Goal: Task Accomplishment & Management: Complete application form

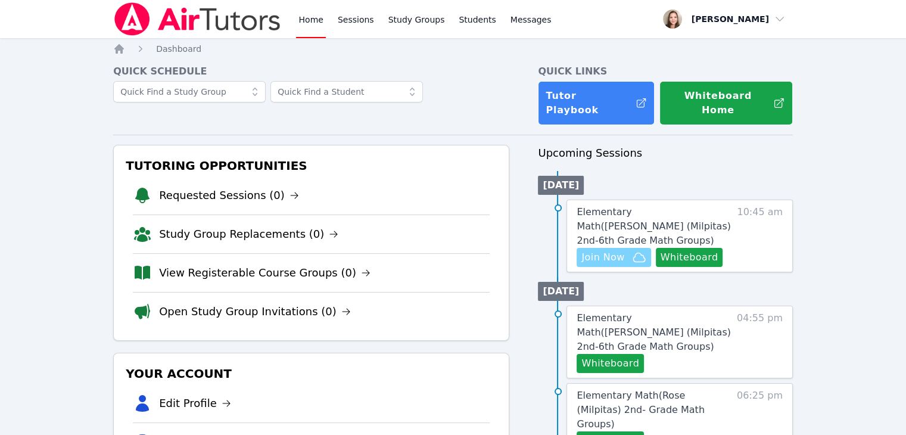
click at [607, 250] on span "Join Now" at bounding box center [602, 257] width 43 height 14
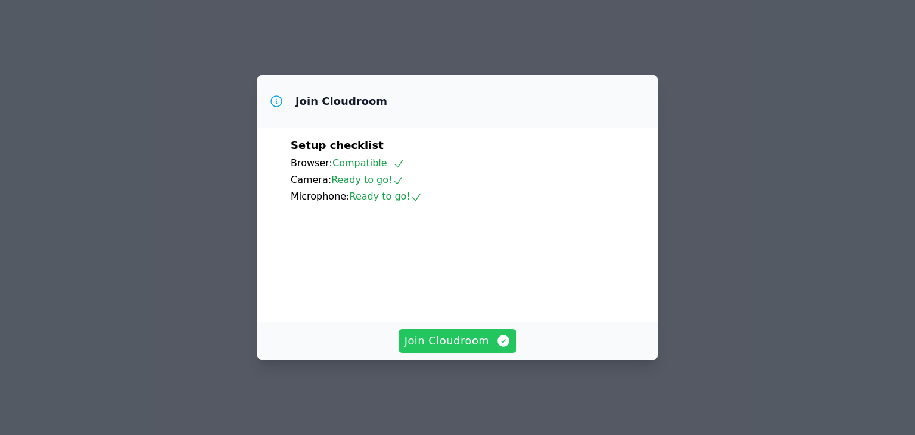
click at [474, 349] on span "Join Cloudroom" at bounding box center [457, 340] width 107 height 17
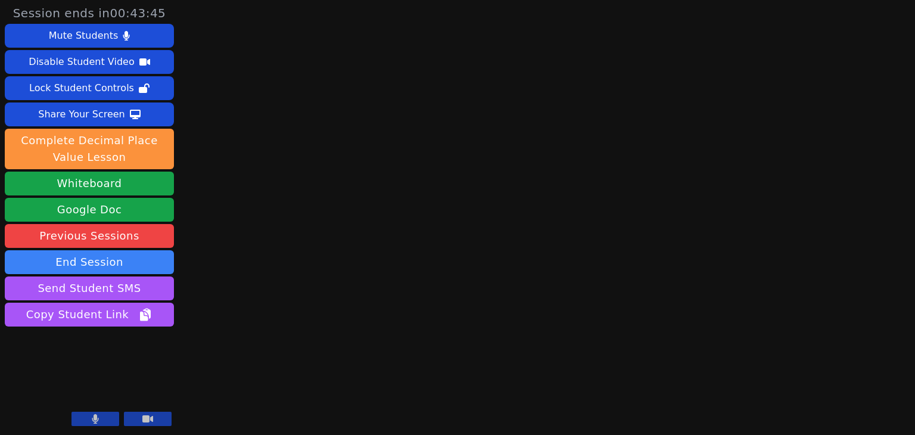
click at [101, 419] on button at bounding box center [95, 419] width 48 height 14
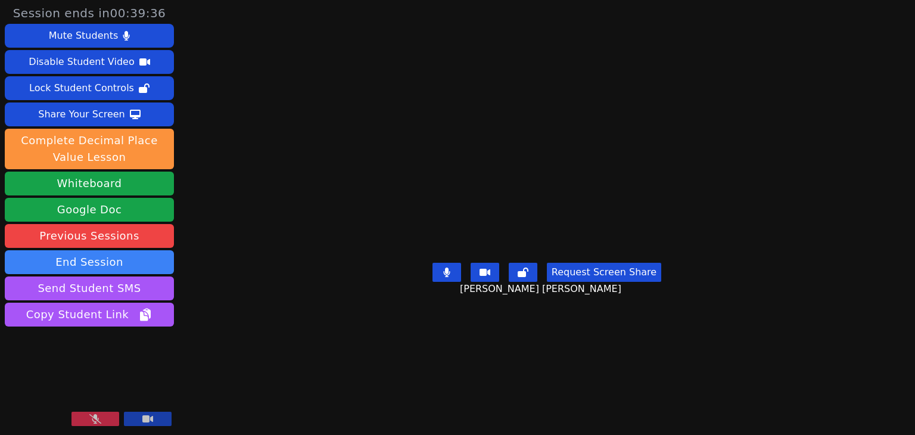
click at [85, 419] on button at bounding box center [95, 419] width 48 height 14
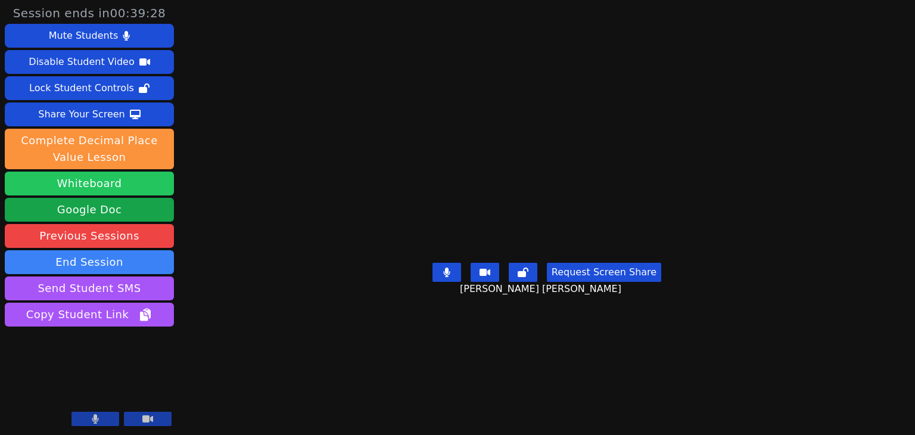
click at [136, 185] on button "Whiteboard" at bounding box center [89, 184] width 169 height 24
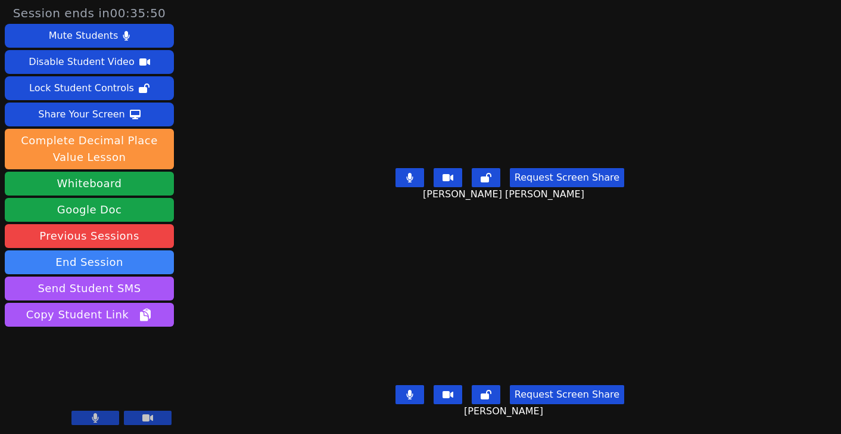
click at [413, 173] on icon at bounding box center [409, 178] width 7 height 10
click at [409, 390] on icon at bounding box center [409, 395] width 7 height 10
click at [410, 390] on icon at bounding box center [410, 395] width 12 height 10
click at [410, 390] on icon at bounding box center [409, 395] width 7 height 10
click at [400, 385] on button at bounding box center [409, 394] width 29 height 19
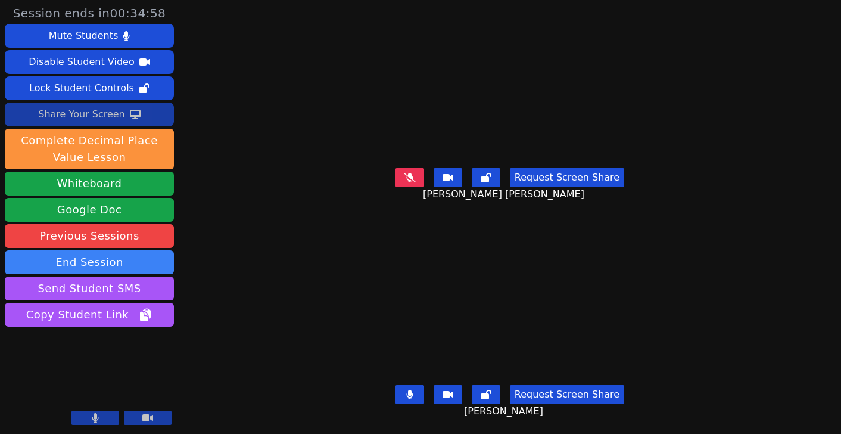
click at [135, 124] on button "Share Your Screen" at bounding box center [89, 114] width 169 height 24
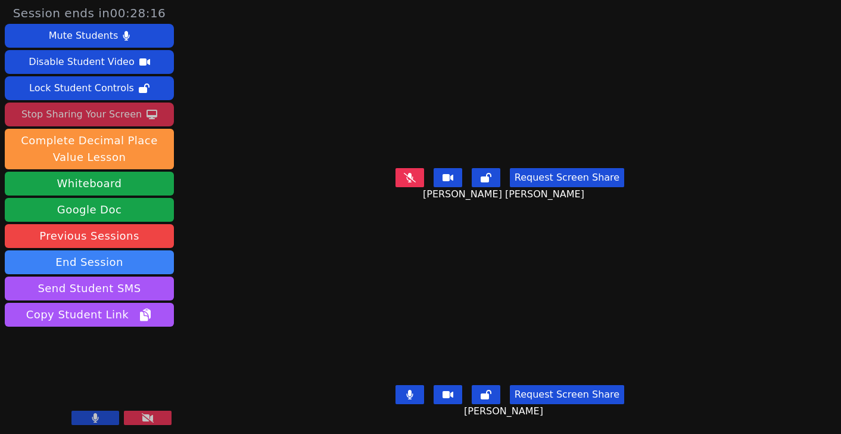
click at [106, 113] on div "Stop Sharing Your Screen" at bounding box center [81, 114] width 120 height 19
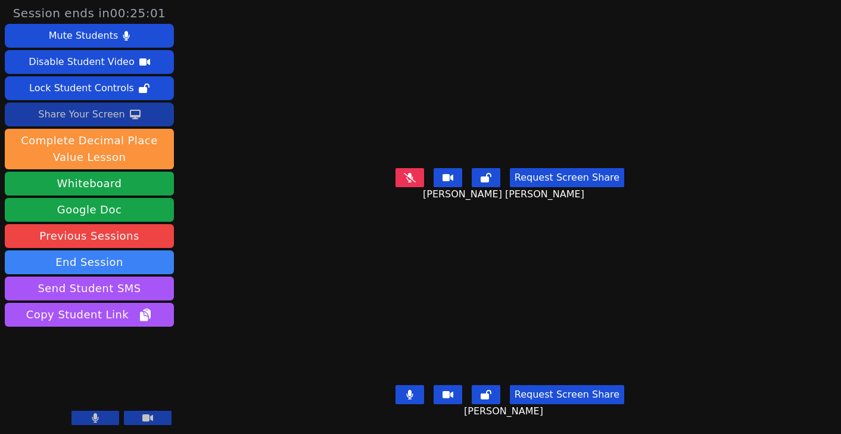
click at [419, 388] on button at bounding box center [409, 394] width 29 height 19
click at [417, 163] on div "Request Screen Share Arianna Mesa Tamayo" at bounding box center [509, 187] width 373 height 48
click at [416, 173] on icon at bounding box center [410, 178] width 12 height 10
click at [418, 170] on button at bounding box center [409, 177] width 29 height 19
click at [406, 390] on icon at bounding box center [410, 395] width 12 height 10
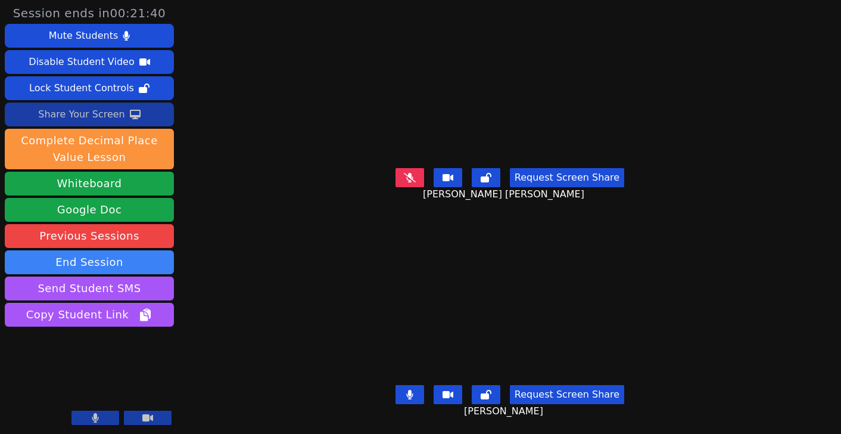
click at [406, 387] on button at bounding box center [409, 394] width 29 height 19
click at [406, 173] on icon at bounding box center [410, 178] width 12 height 10
click at [413, 173] on icon at bounding box center [409, 178] width 7 height 10
click at [96, 417] on icon at bounding box center [95, 418] width 7 height 10
click at [96, 422] on icon at bounding box center [95, 418] width 12 height 10
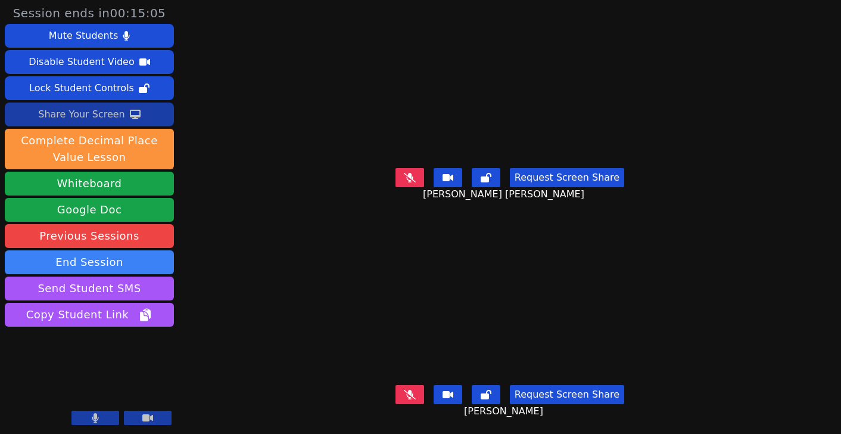
click at [414, 173] on icon at bounding box center [410, 178] width 12 height 10
click at [417, 173] on button at bounding box center [409, 177] width 29 height 19
click at [416, 173] on icon at bounding box center [410, 178] width 12 height 10
click at [417, 175] on button at bounding box center [409, 177] width 29 height 19
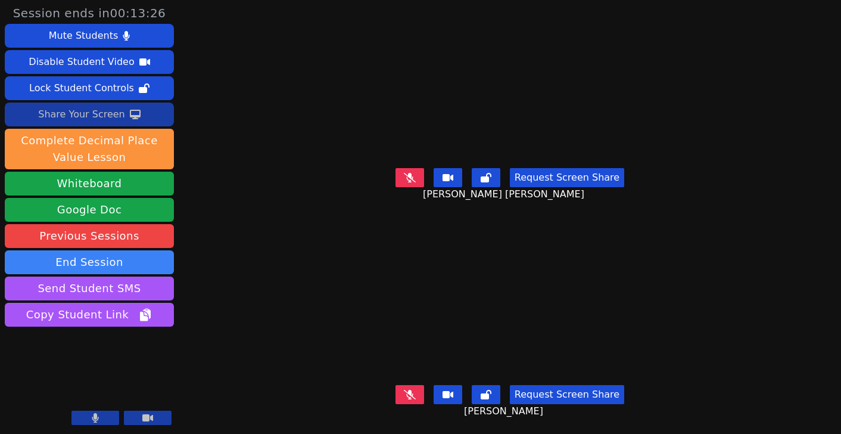
click at [416, 390] on icon at bounding box center [410, 395] width 12 height 10
click at [406, 385] on button at bounding box center [409, 394] width 29 height 19
click at [403, 173] on button at bounding box center [409, 177] width 29 height 19
click at [413, 173] on icon at bounding box center [409, 178] width 7 height 10
click at [407, 173] on icon at bounding box center [410, 178] width 12 height 10
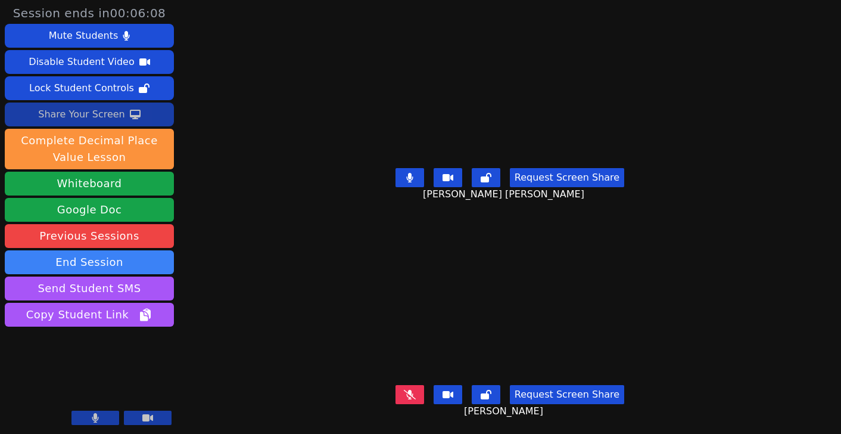
click at [409, 168] on button at bounding box center [409, 177] width 29 height 19
click at [401, 390] on button at bounding box center [409, 394] width 29 height 19
click at [264, 325] on div "Session ends in 00:05:47 Mute Students Disable Student Video Lock Student Contr…" at bounding box center [420, 217] width 841 height 434
click at [407, 385] on button at bounding box center [409, 394] width 29 height 19
click at [401, 173] on button at bounding box center [409, 177] width 29 height 19
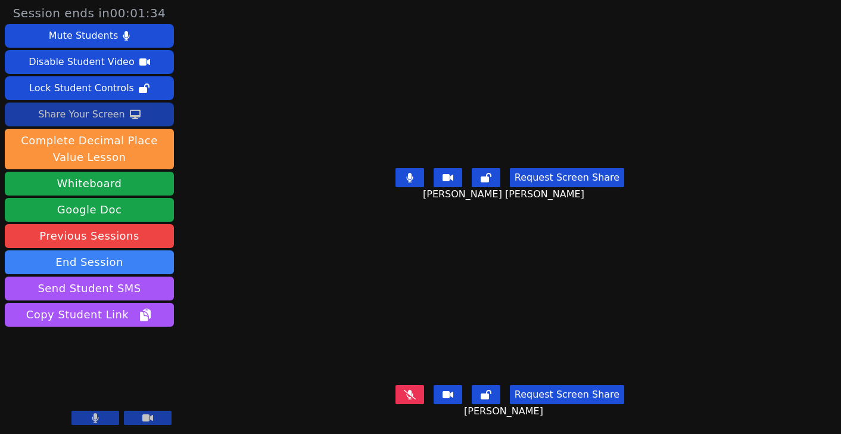
click at [410, 175] on icon at bounding box center [409, 178] width 7 height 10
click at [78, 421] on button at bounding box center [95, 417] width 48 height 14
click at [406, 390] on icon at bounding box center [410, 395] width 12 height 10
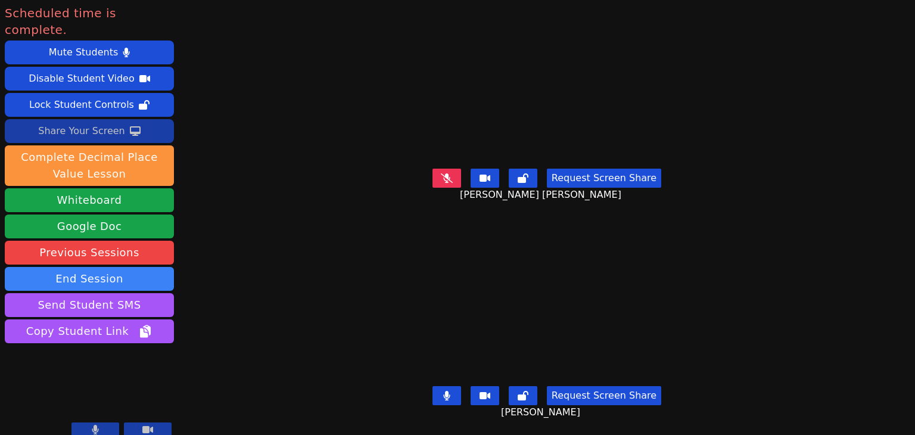
click at [451, 173] on icon at bounding box center [447, 178] width 12 height 10
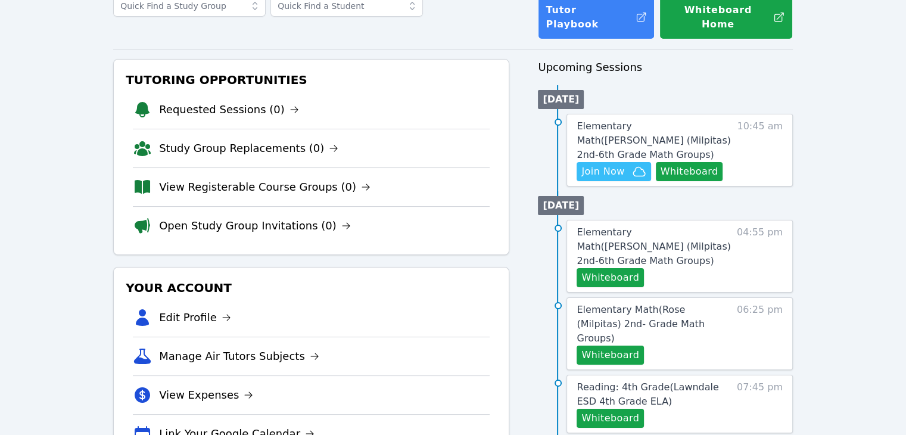
scroll to position [60, 0]
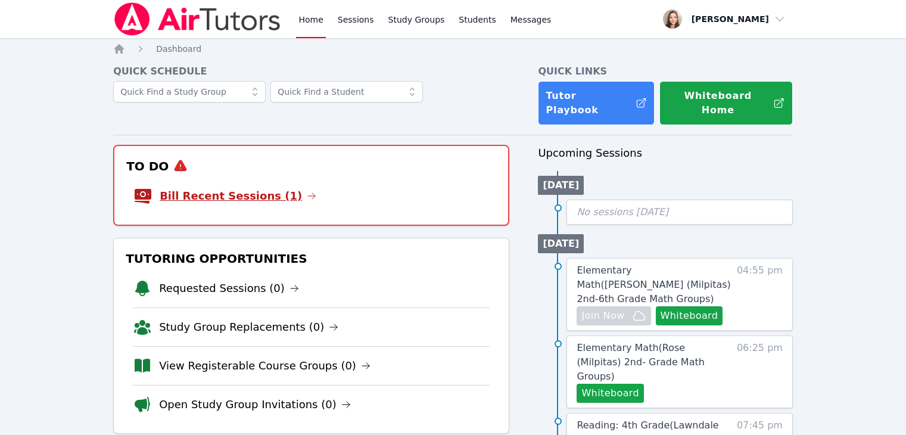
scroll to position [60, 0]
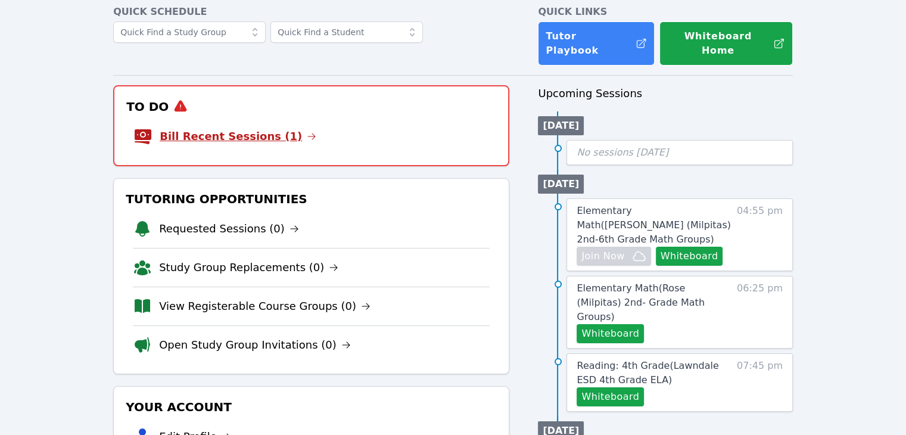
click at [250, 129] on link "Bill Recent Sessions (1)" at bounding box center [238, 136] width 157 height 17
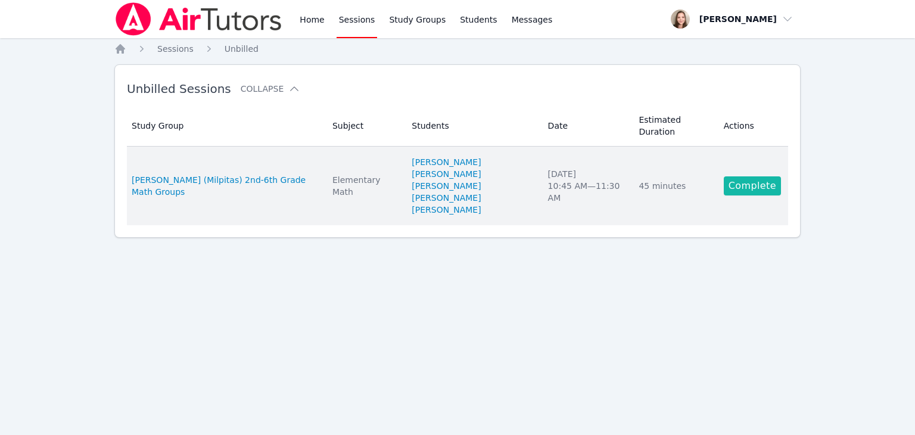
click at [746, 176] on link "Complete" at bounding box center [752, 185] width 57 height 19
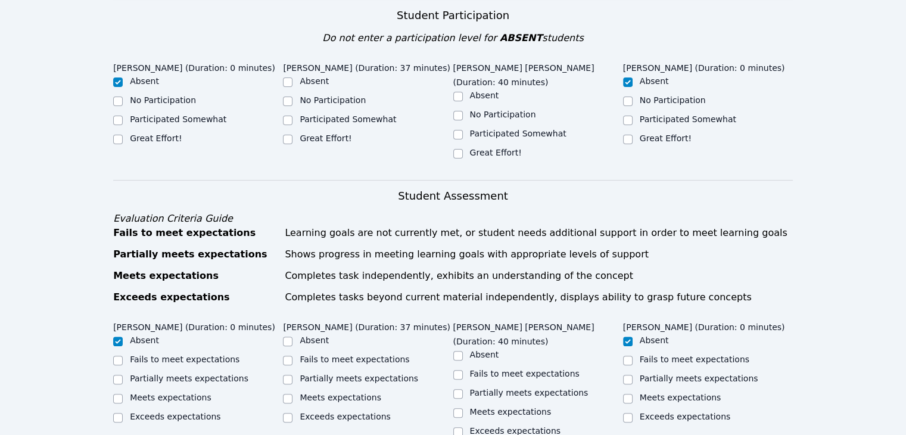
scroll to position [179, 0]
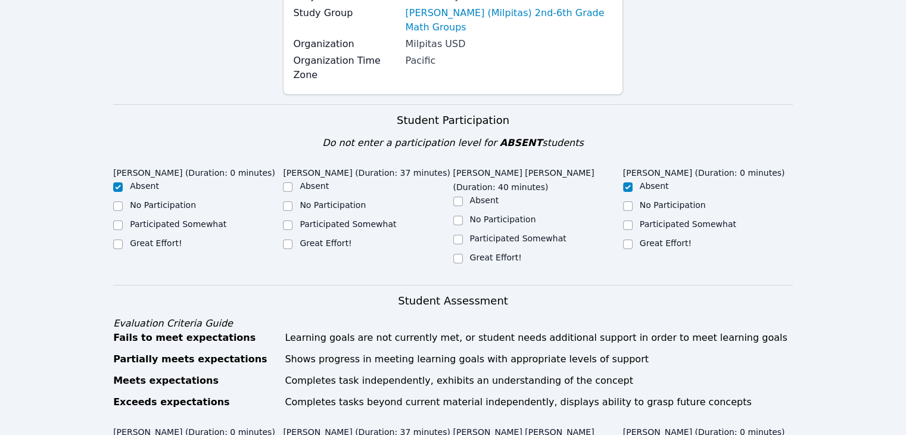
click at [303, 237] on div "Great Effort!" at bounding box center [368, 244] width 170 height 14
click at [311, 238] on label "Great Effort!" at bounding box center [326, 243] width 52 height 10
click at [292, 239] on input "Great Effort!" at bounding box center [288, 244] width 10 height 10
checkbox input "true"
click at [472, 253] on label "Great Effort!" at bounding box center [496, 258] width 52 height 10
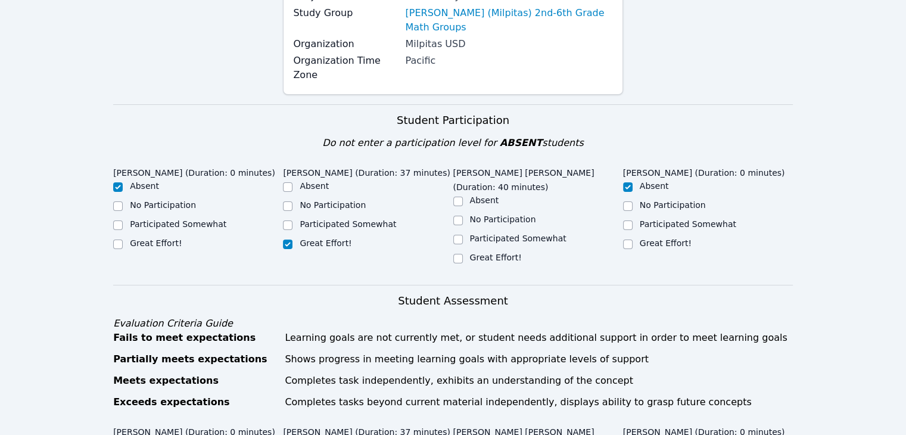
click at [463, 254] on input "Great Effort!" at bounding box center [458, 259] width 10 height 10
checkbox input "true"
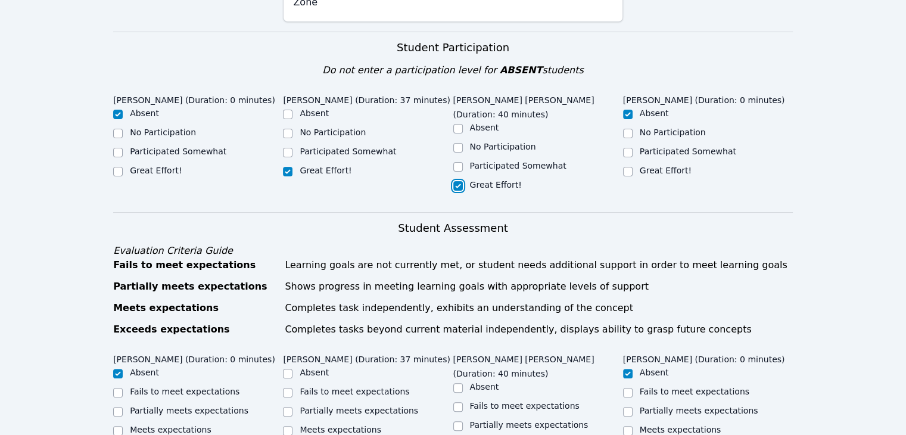
scroll to position [417, 0]
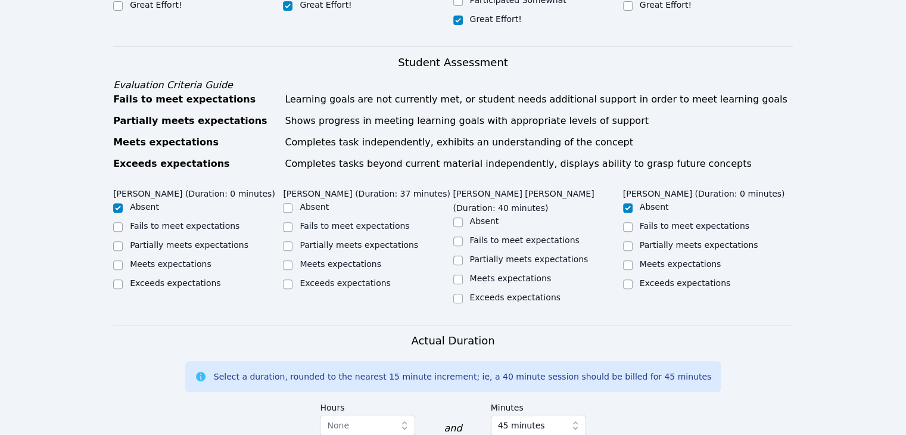
click at [498, 273] on label "Meets expectations" at bounding box center [511, 278] width 82 height 10
click at [463, 275] on input "Meets expectations" at bounding box center [458, 280] width 10 height 10
checkbox input "true"
click at [335, 240] on label "Partially meets expectations" at bounding box center [359, 245] width 119 height 10
click at [292, 241] on input "Partially meets expectations" at bounding box center [288, 246] width 10 height 10
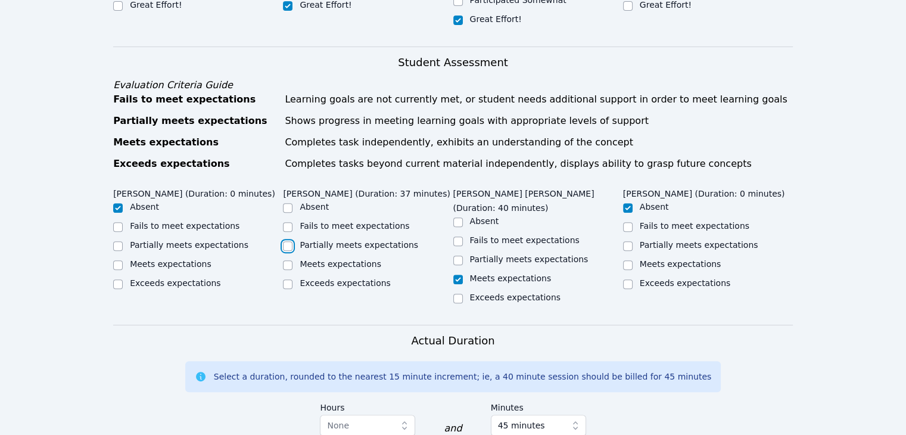
checkbox input "true"
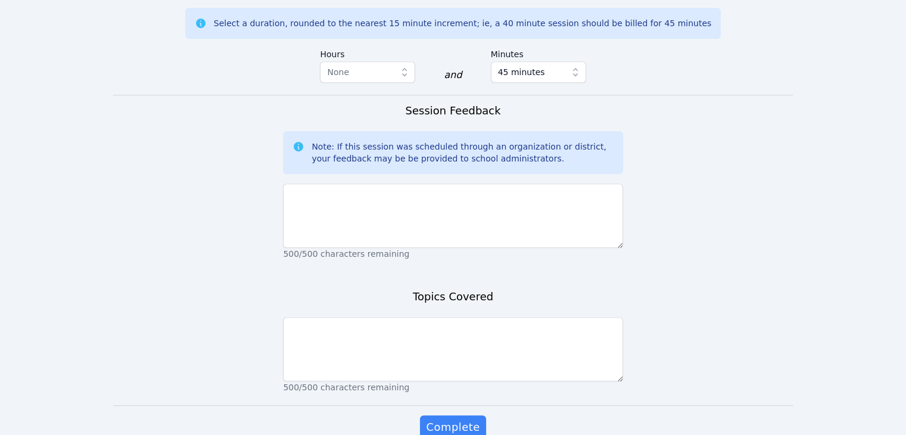
scroll to position [802, 0]
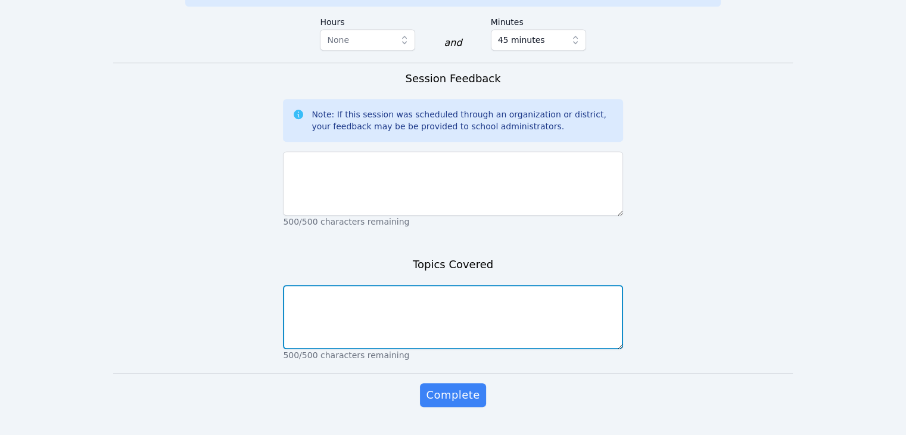
click at [507, 285] on textarea at bounding box center [452, 317] width 339 height 64
paste textarea "Decimal Place Value Lesson"
type textarea "Decimal Place Value Lesson Decimals in word form"
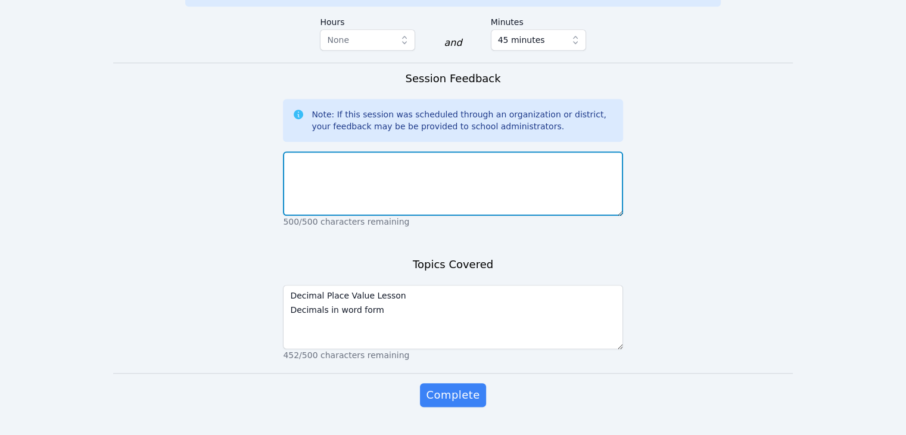
click at [417, 163] on textarea at bounding box center [452, 183] width 339 height 64
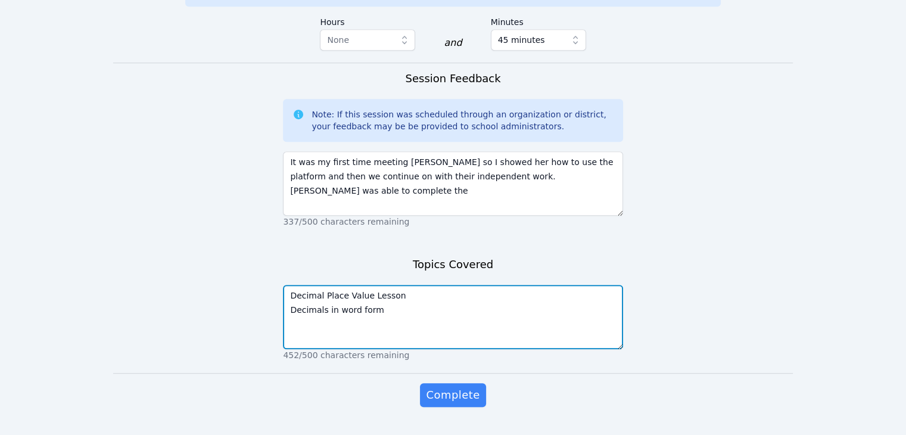
drag, startPoint x: 397, startPoint y: 269, endPoint x: 276, endPoint y: 269, distance: 120.9
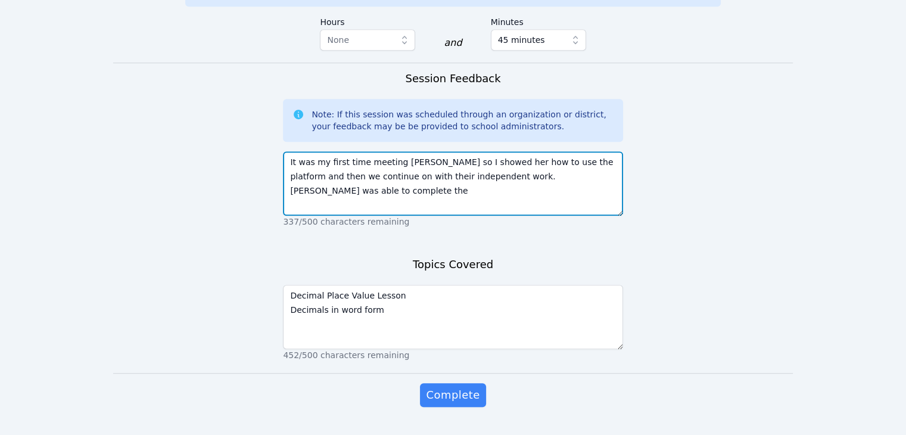
click at [593, 153] on textarea "It was my first time meeting Emiliia so I showed her how to use the platform an…" at bounding box center [452, 183] width 339 height 64
paste textarea "Decimal Place Value Lesson"
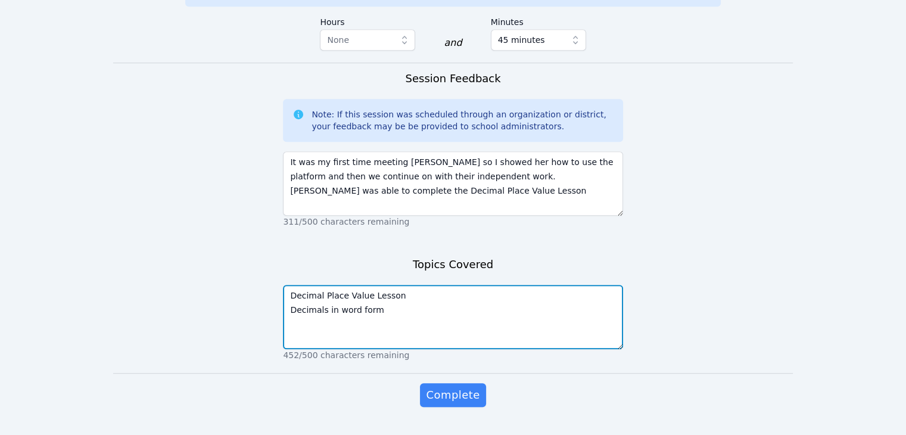
drag, startPoint x: 384, startPoint y: 282, endPoint x: 281, endPoint y: 287, distance: 103.8
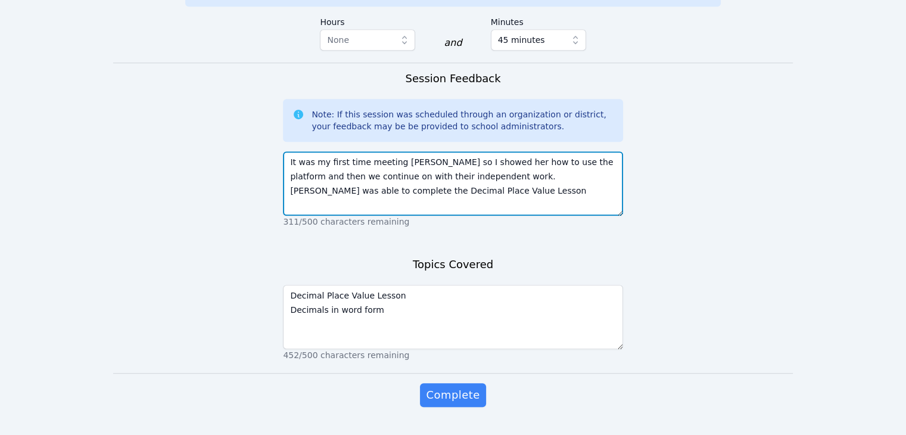
click at [367, 167] on textarea "It was my first time meeting Emiliia so I showed her how to use the platform an…" at bounding box center [452, 183] width 339 height 64
paste textarea "Decimals in word form"
click at [440, 158] on textarea "It was my first time meeting Emiliia so I showed her how to use the platform an…" at bounding box center [452, 183] width 339 height 64
click at [521, 161] on textarea "It was my first time meeting Emiliia so I showed her how to use the platform an…" at bounding box center [452, 183] width 339 height 64
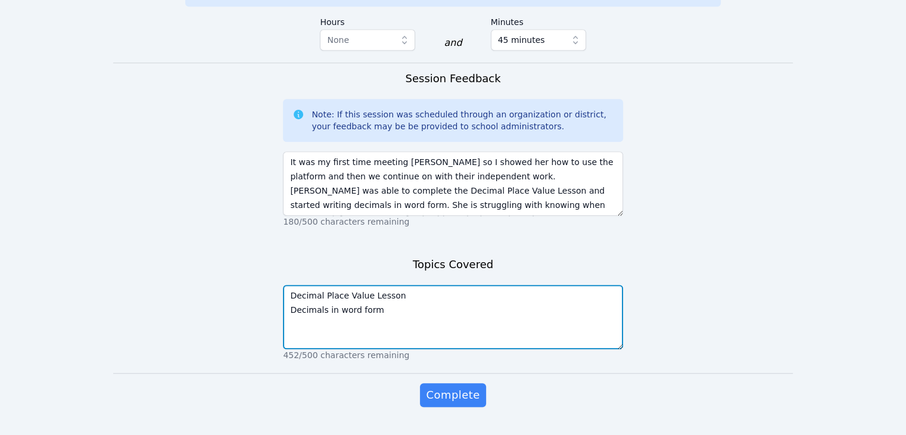
drag, startPoint x: 396, startPoint y: 267, endPoint x: 253, endPoint y: 260, distance: 143.1
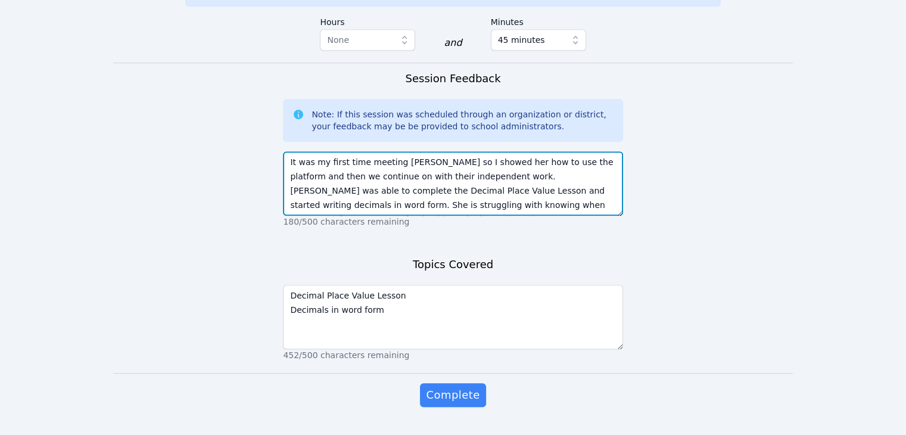
click at [573, 170] on textarea "It was my first time meeting Emiliia so I showed her how to use the platform an…" at bounding box center [452, 183] width 339 height 64
paste textarea "Decimal Place Value Lesson"
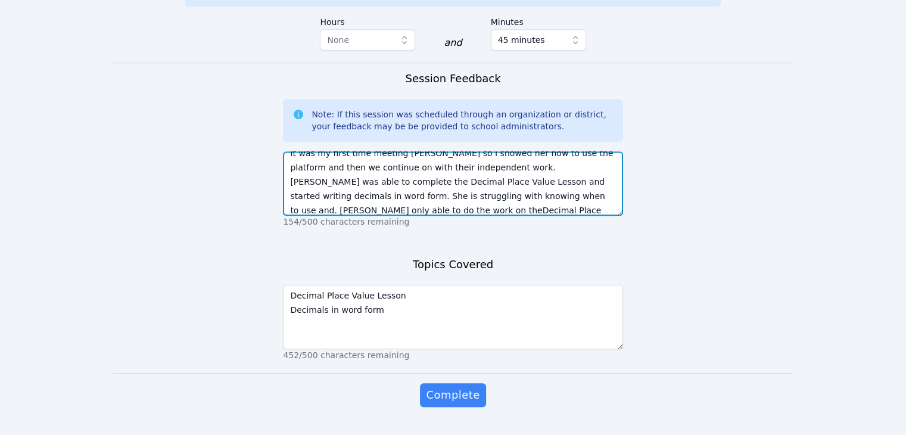
click at [301, 180] on textarea "It was my first time meeting Emiliia so I showed her how to use the platform an…" at bounding box center [452, 183] width 339 height 64
click at [451, 183] on textarea "It was my first time meeting Emiliia so I showed her how to use the platform an…" at bounding box center [452, 183] width 339 height 64
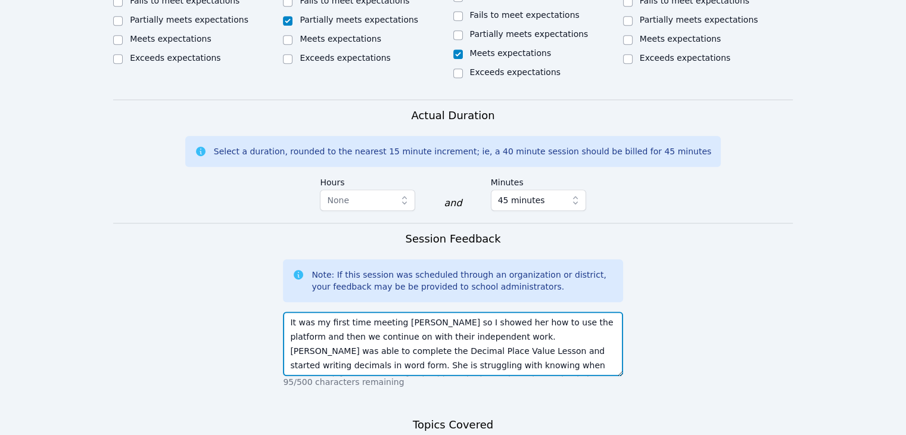
scroll to position [802, 0]
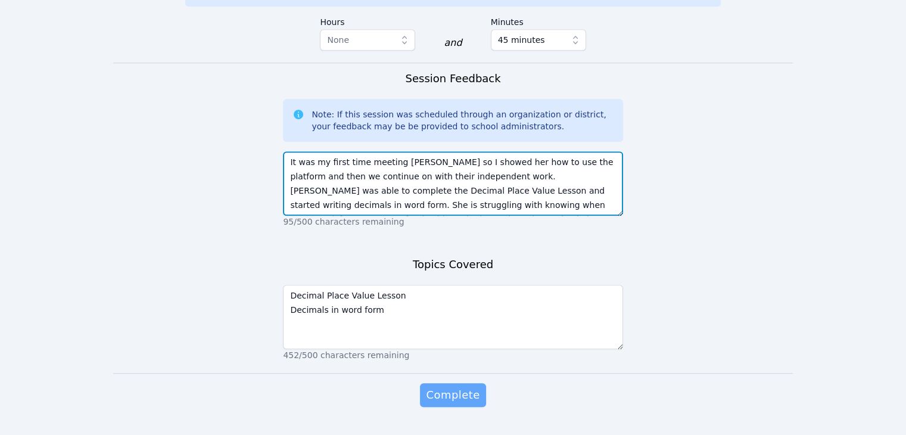
type textarea "It was my first time meeting Emiliia so I showed her how to use the platform an…"
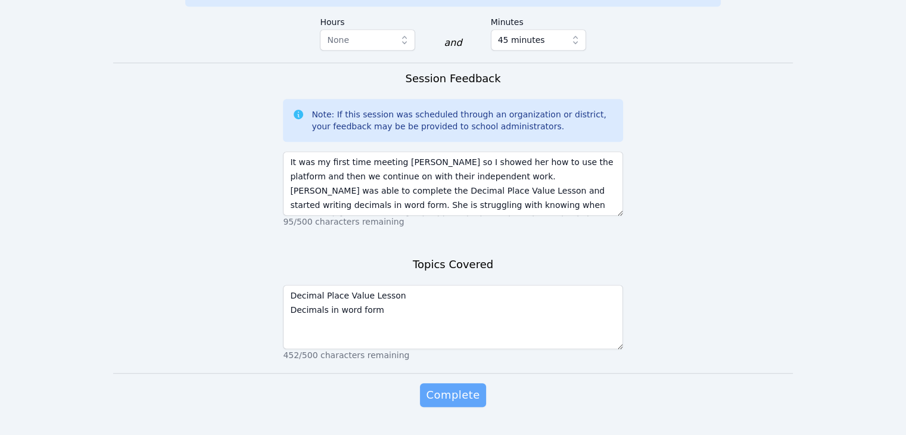
click at [463, 387] on span "Complete" at bounding box center [453, 395] width 54 height 17
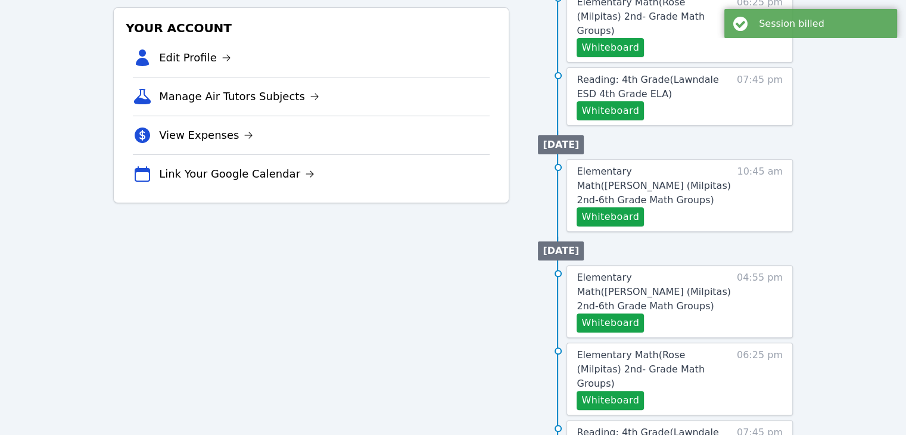
scroll to position [357, 0]
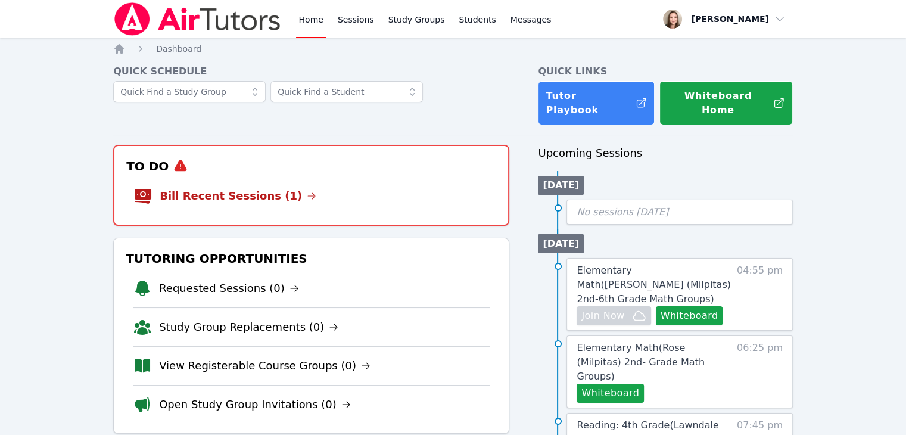
click at [313, 18] on link "Home" at bounding box center [310, 19] width 29 height 38
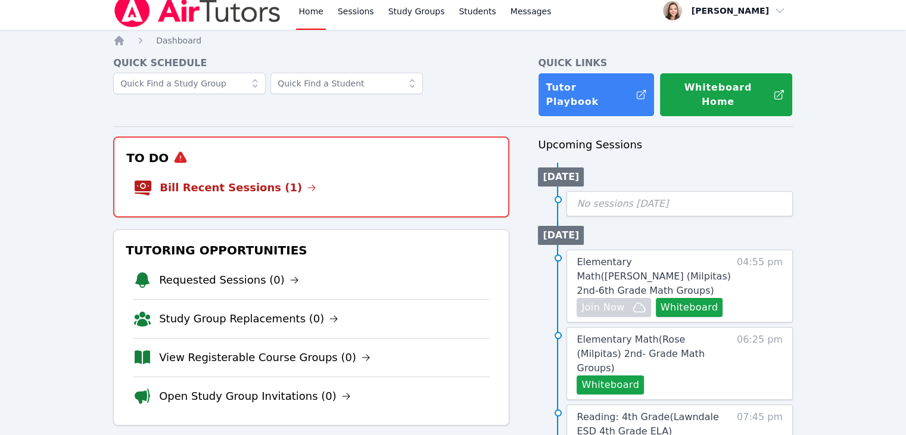
scroll to position [119, 0]
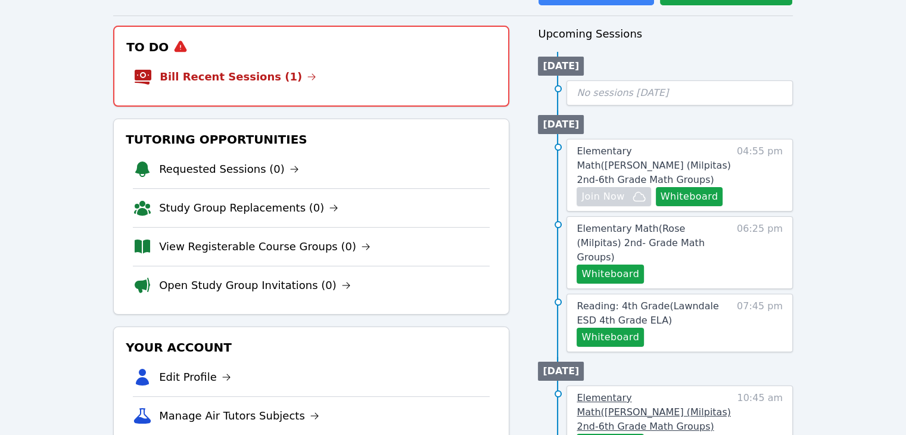
click at [674, 392] on span "Elementary Math ( [PERSON_NAME] (Milpitas) 2nd-6th Grade Math Groups )" at bounding box center [654, 412] width 154 height 40
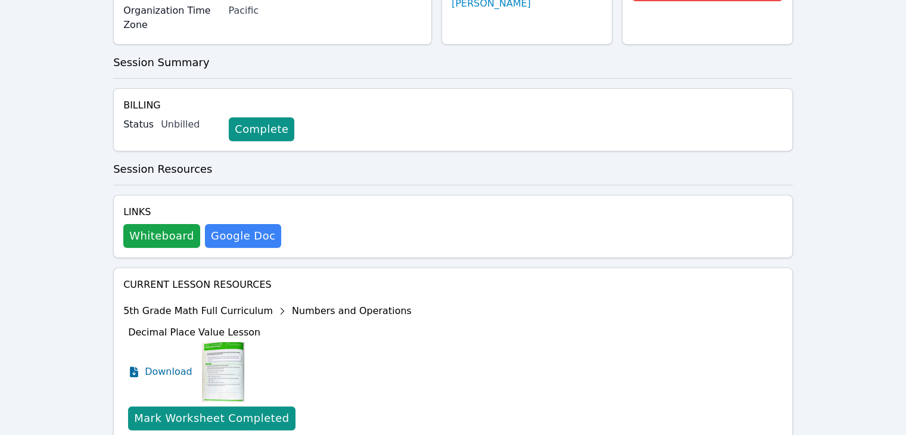
scroll to position [283, 0]
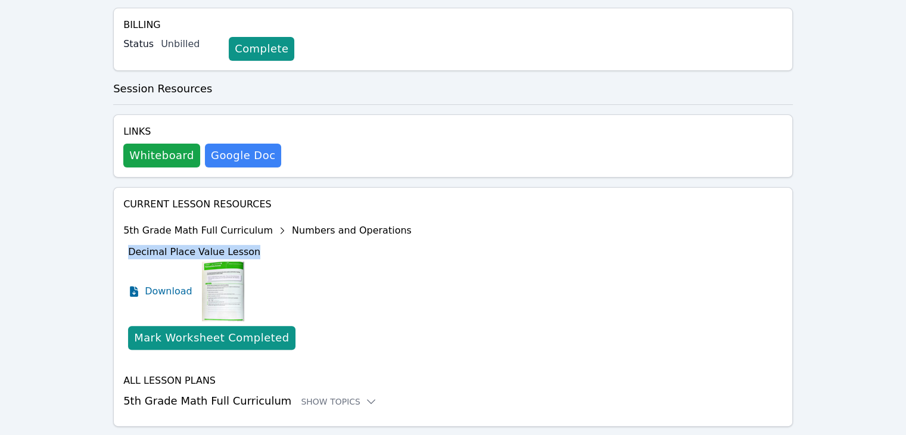
drag, startPoint x: 267, startPoint y: 229, endPoint x: 127, endPoint y: 227, distance: 140.0
click at [127, 227] on li "5th Grade Math Full Curriculum Numbers and Operations Decimal Place Value Lesso…" at bounding box center [267, 290] width 288 height 148
copy span "Decimal Place Value Lesson"
click at [319, 395] on div "Show Topics" at bounding box center [339, 401] width 76 height 12
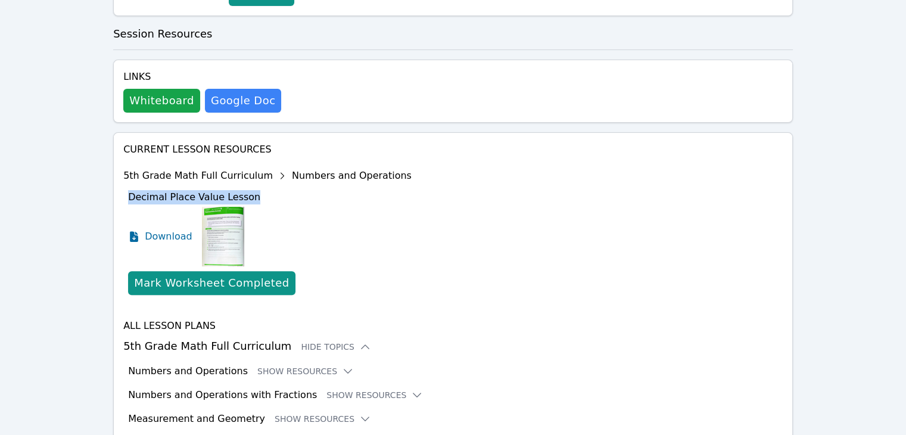
scroll to position [381, 0]
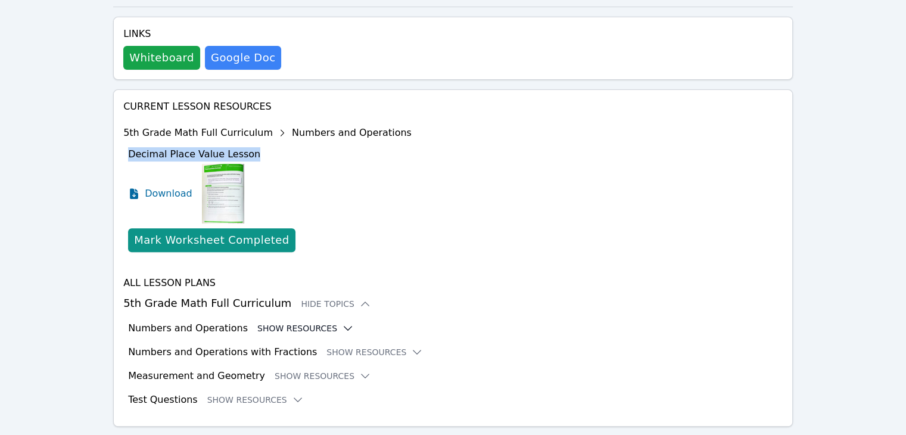
click at [307, 322] on button "Show Resources" at bounding box center [305, 328] width 96 height 12
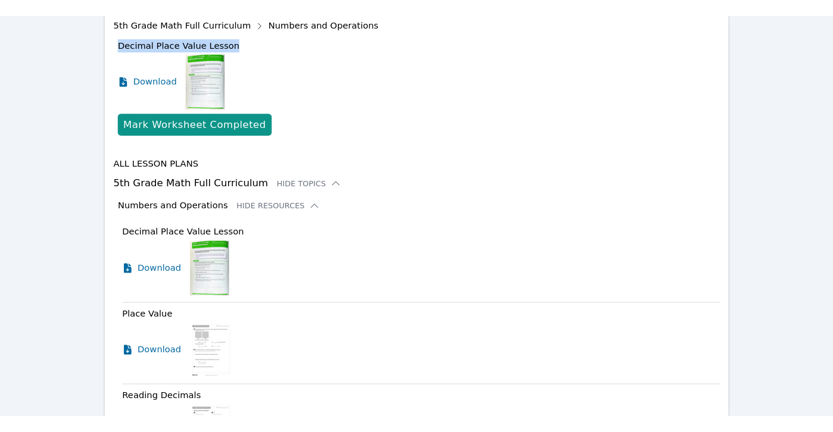
scroll to position [619, 0]
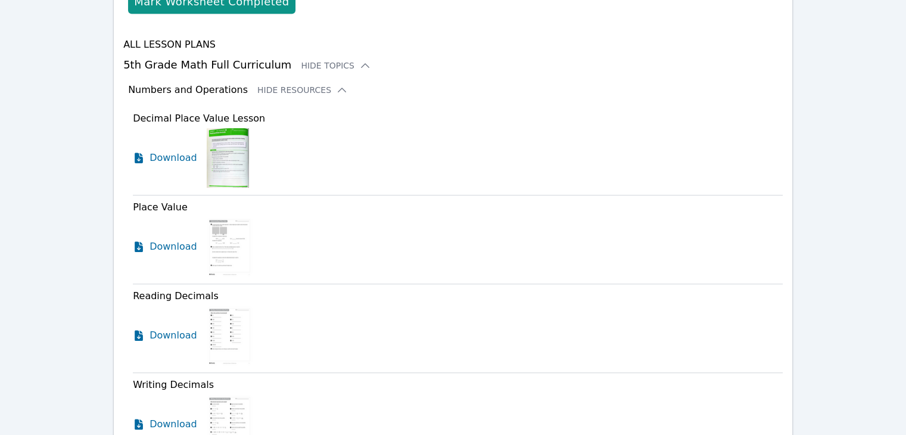
drag, startPoint x: 125, startPoint y: 266, endPoint x: 112, endPoint y: 270, distance: 13.7
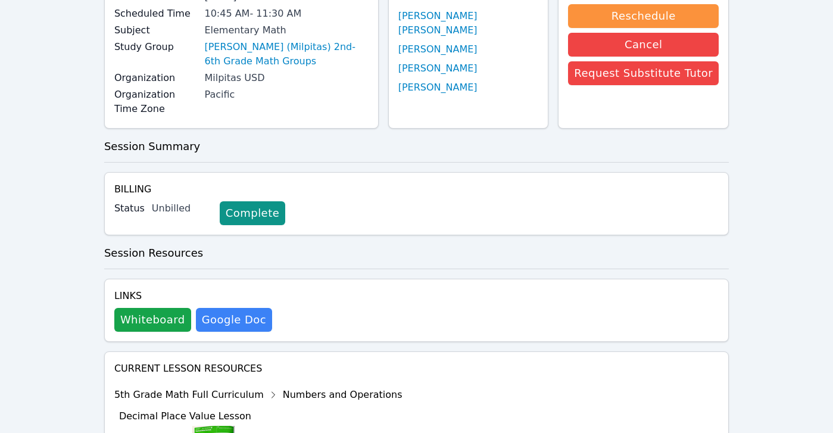
scroll to position [0, 0]
